Goal: Task Accomplishment & Management: Manage account settings

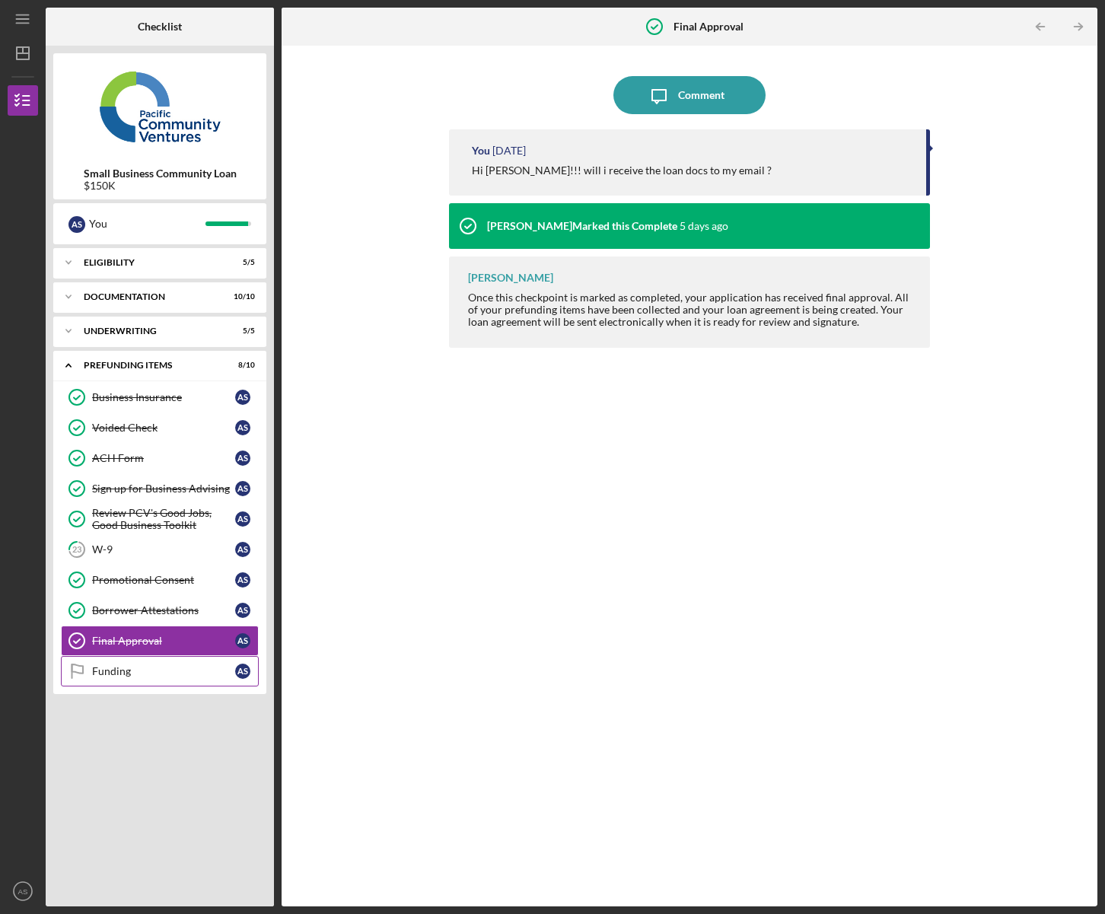
click at [132, 677] on div "Funding" at bounding box center [163, 671] width 143 height 12
